Goal: Find specific page/section: Find specific page/section

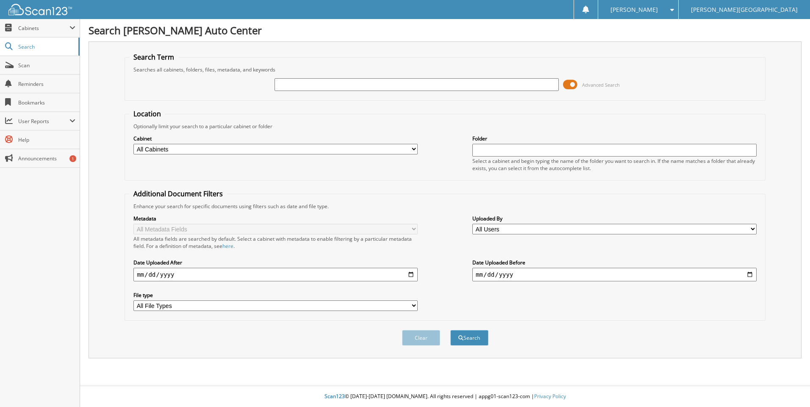
click at [571, 9] on div "[PERSON_NAME] Settings Logout [PERSON_NAME][GEOGRAPHIC_DATA]" at bounding box center [405, 9] width 810 height 19
click at [324, 84] on input "text" at bounding box center [416, 84] width 284 height 13
type input "82811"
click at [450, 330] on button "Search" at bounding box center [469, 338] width 38 height 16
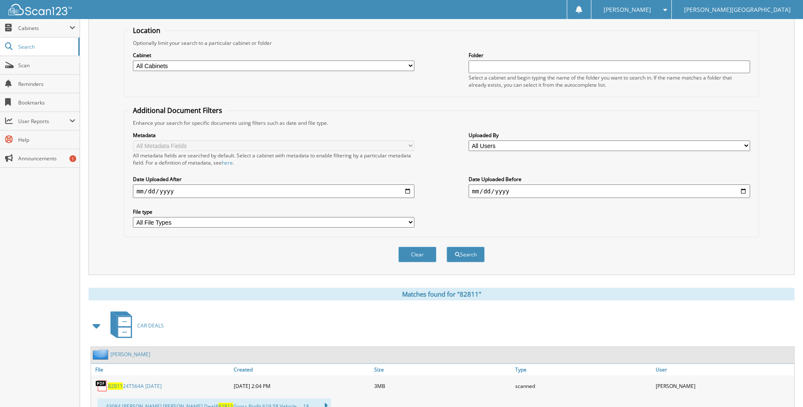
scroll to position [118, 0]
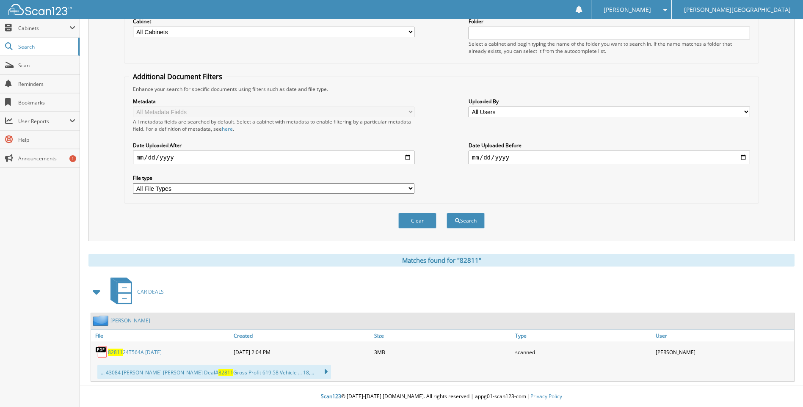
click at [127, 352] on link "82811 24T564A 06/29/25" at bounding box center [135, 352] width 54 height 7
click at [113, 351] on span "82811" at bounding box center [115, 352] width 15 height 7
click at [142, 354] on link "82811 24T564A 06/29/25" at bounding box center [135, 352] width 54 height 7
